Goal: Book appointment/travel/reservation

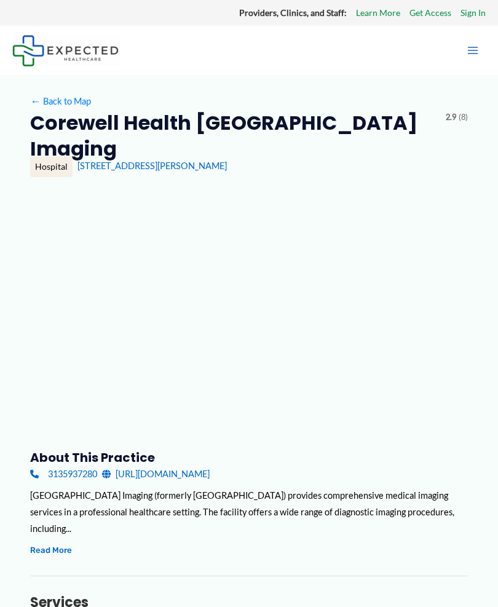
type input "**********"
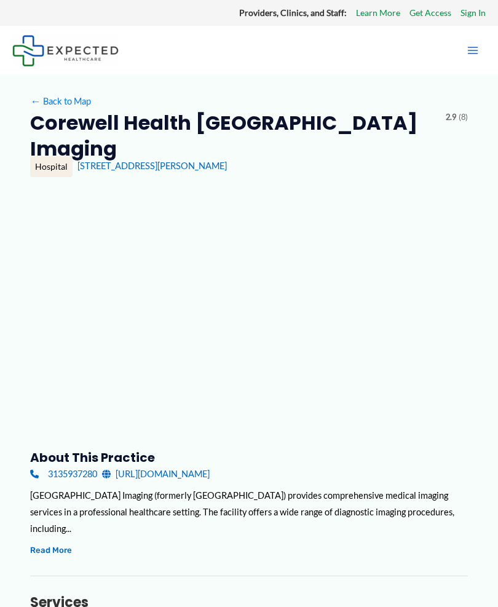
type input "**********"
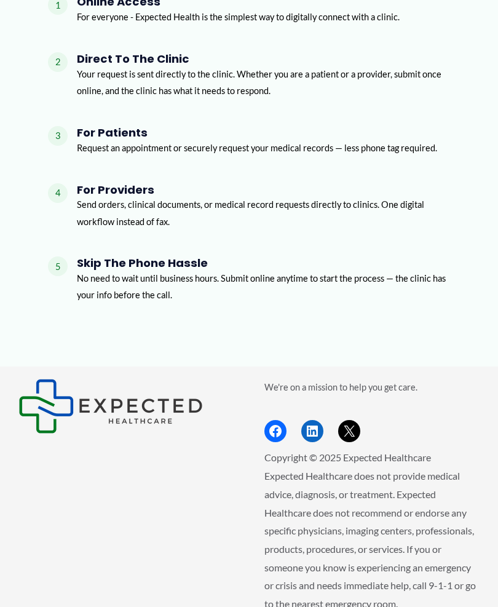
scroll to position [2170, 0]
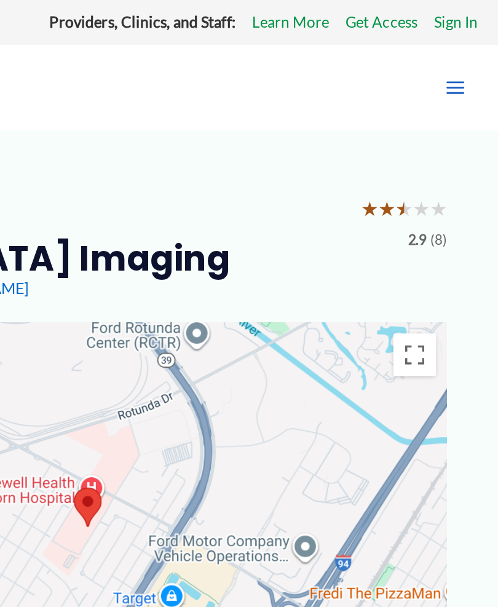
click at [207, 151] on div "Corewell Health Dearborn Hospital Imaging ★ ★ ★ ★ ★ 2.9 (8)" at bounding box center [249, 135] width 438 height 51
